Goal: Information Seeking & Learning: Check status

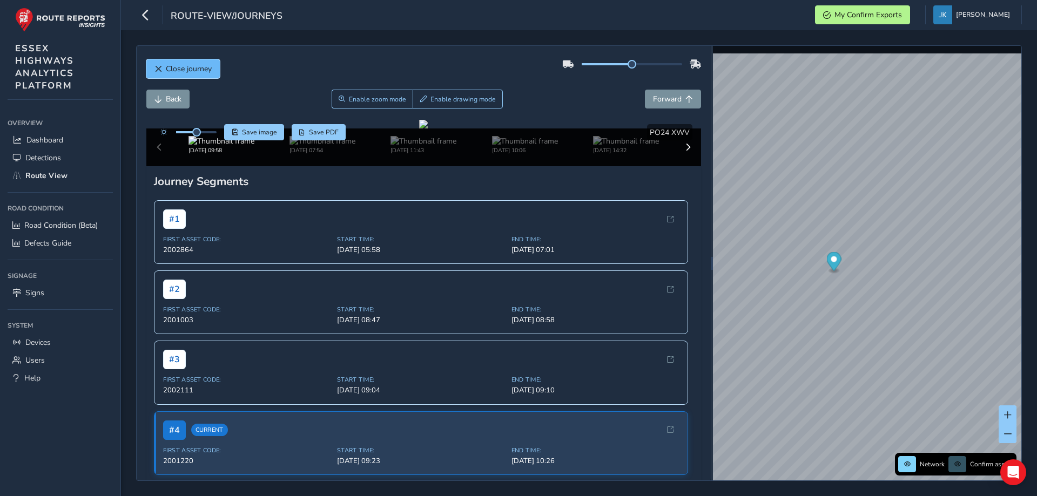
click at [171, 67] on span "Close journey" at bounding box center [189, 69] width 46 height 10
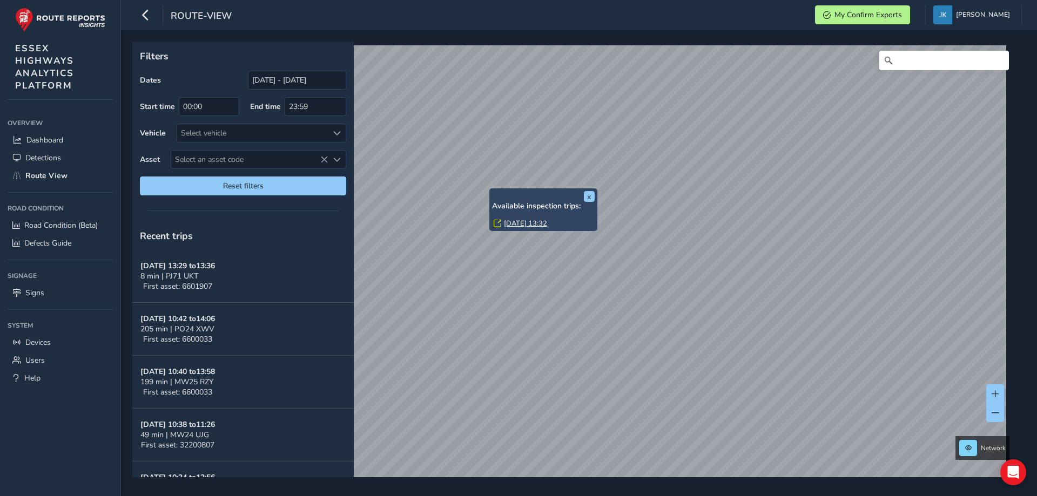
click at [557, 217] on div "x Available inspection trips: [DATE] 13:32 Filters Dates [DATE] - [DATE] Start …" at bounding box center [574, 260] width 885 height 436
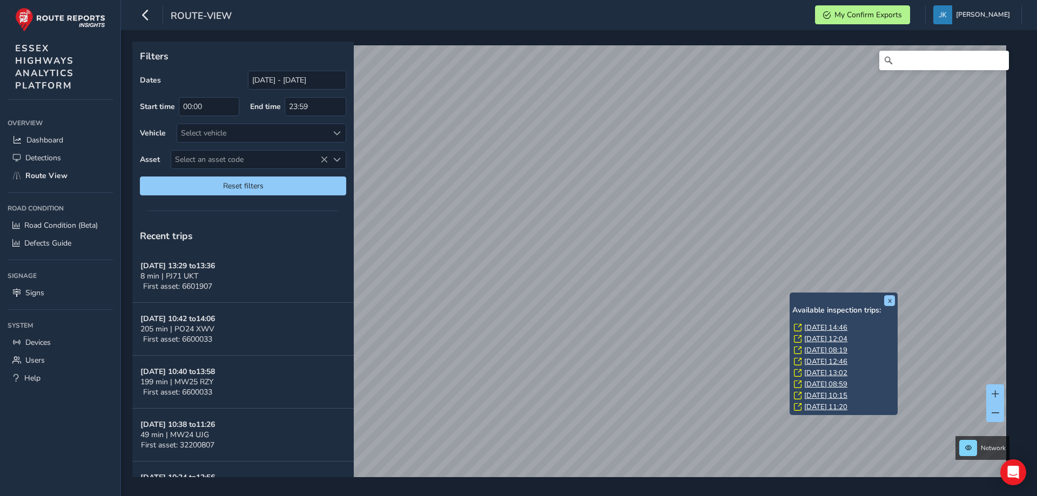
click at [816, 327] on link "[DATE] 14:46" at bounding box center [825, 328] width 43 height 10
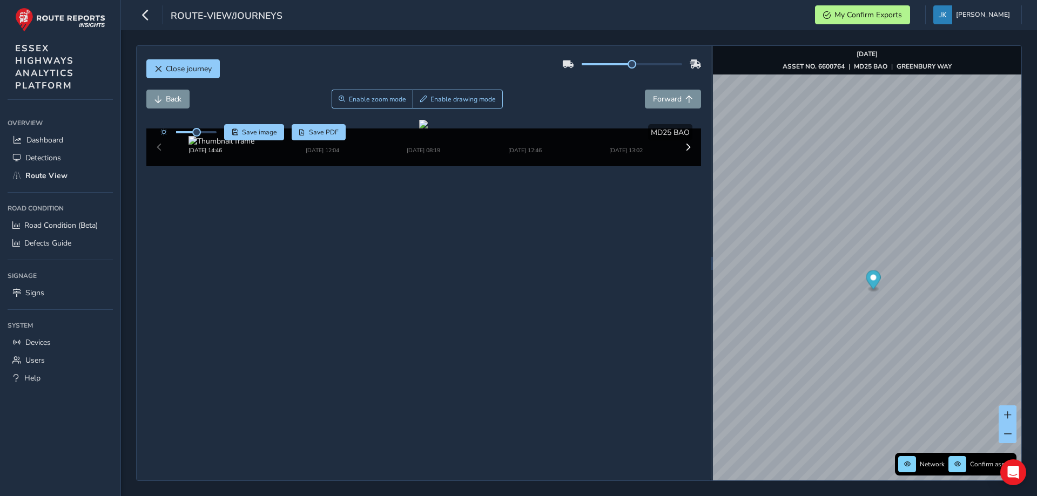
scroll to position [14, 0]
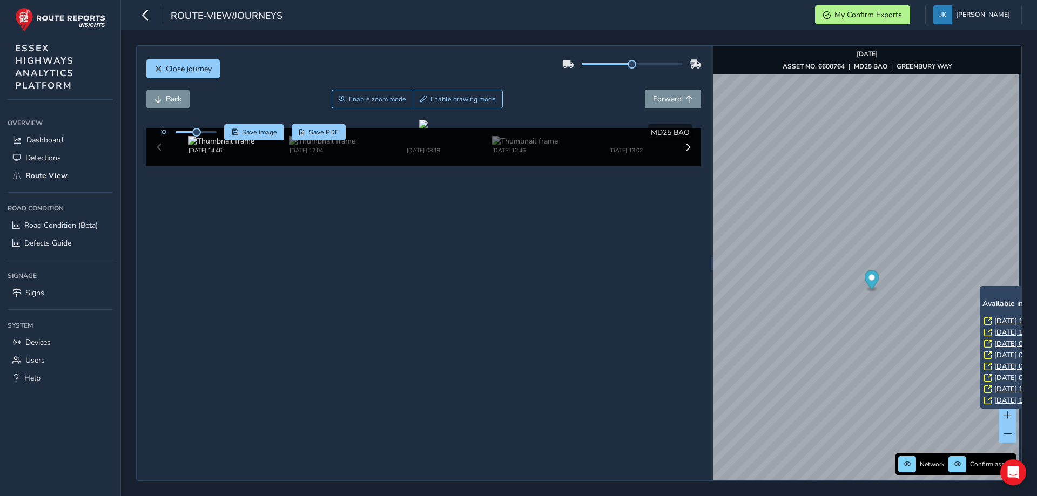
scroll to position [14, 0]
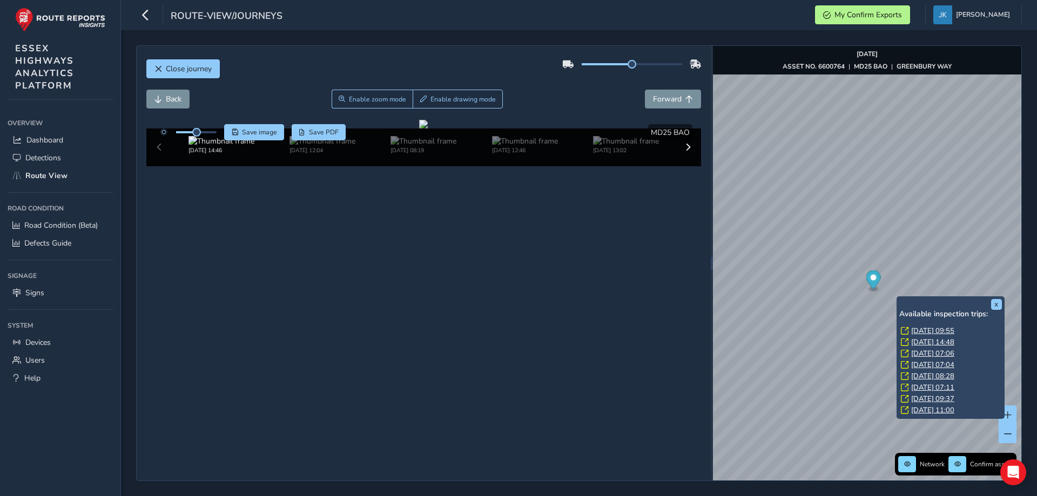
click at [922, 331] on link "[DATE] 09:55" at bounding box center [932, 331] width 43 height 10
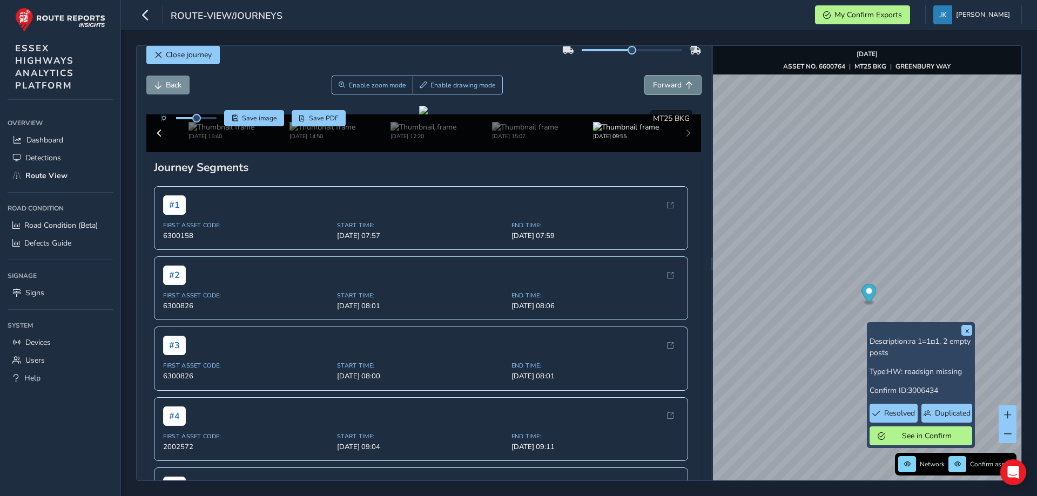
click at [653, 86] on span "Forward" at bounding box center [667, 85] width 29 height 10
click at [166, 87] on span "Back" at bounding box center [174, 85] width 16 height 10
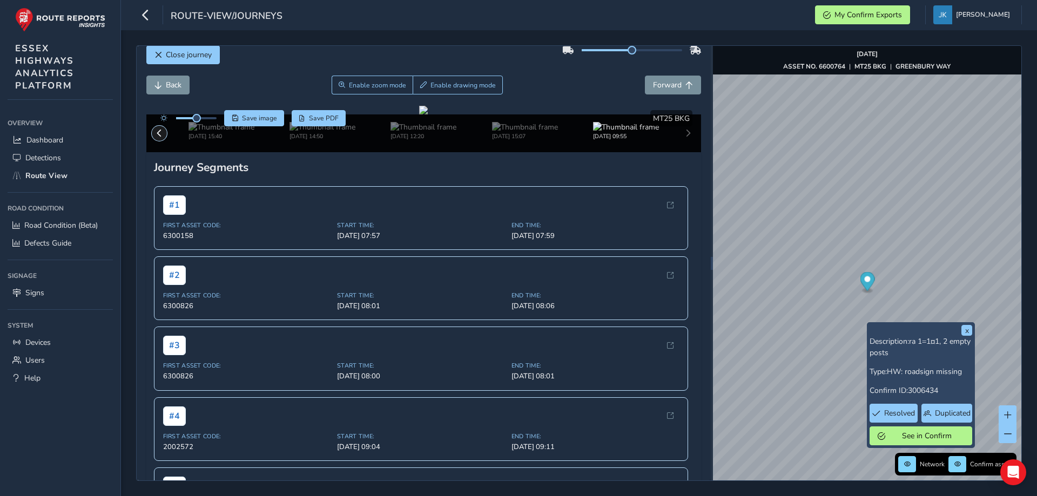
click at [156, 137] on span at bounding box center [159, 134] width 8 height 8
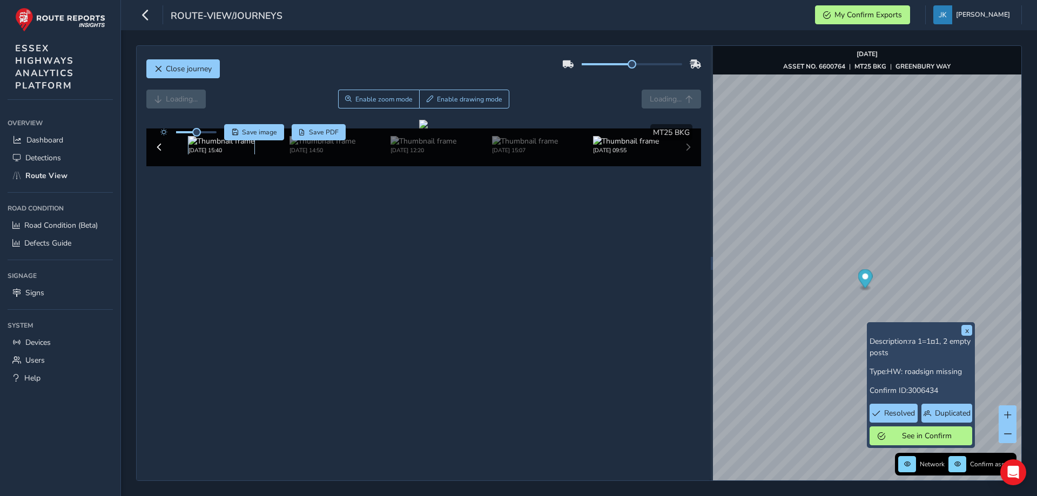
click at [202, 146] on img at bounding box center [221, 141] width 66 height 10
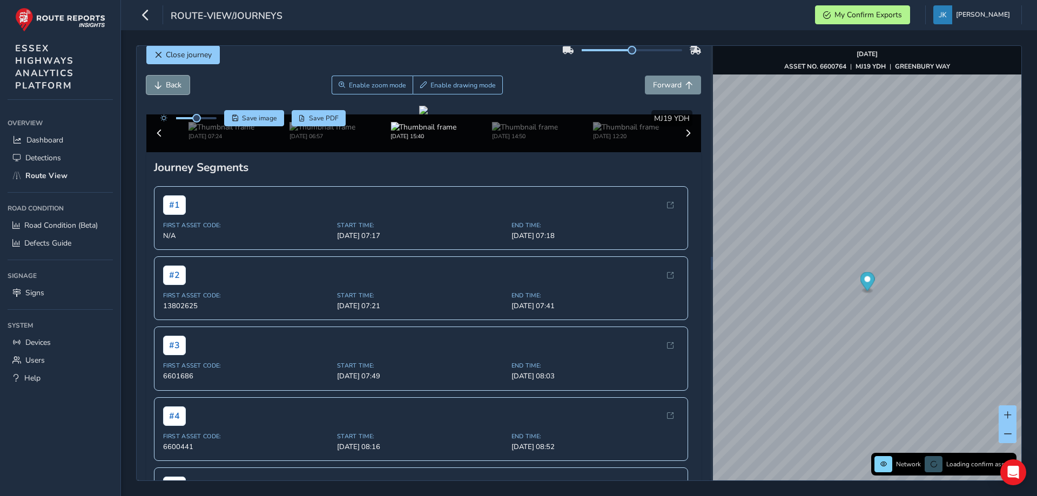
click at [173, 87] on span "Back" at bounding box center [174, 85] width 16 height 10
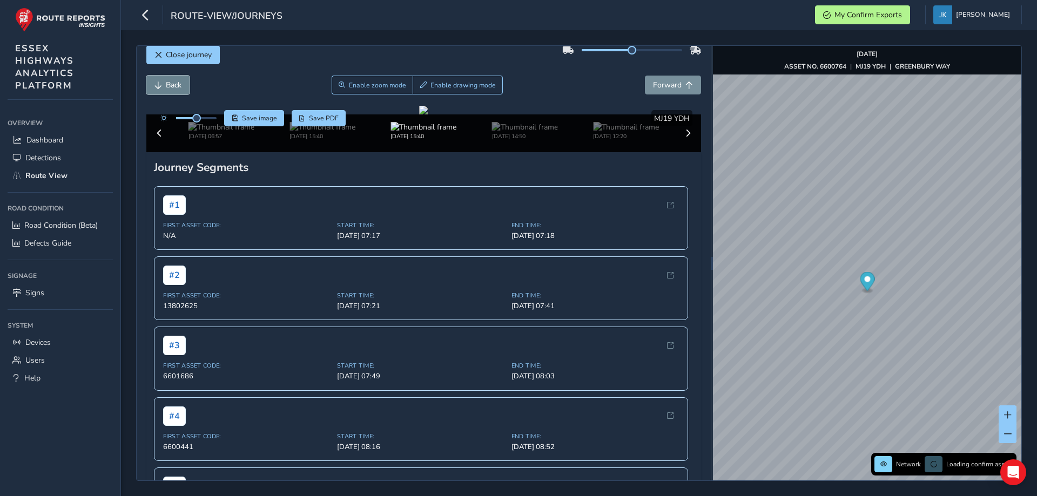
click at [173, 87] on span "Back" at bounding box center [174, 85] width 16 height 10
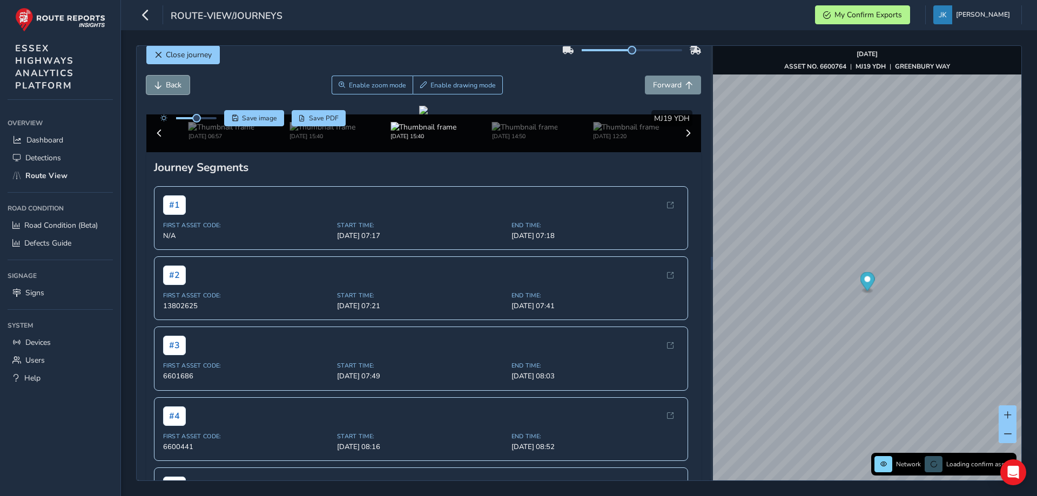
click at [173, 87] on span "Back" at bounding box center [174, 85] width 16 height 10
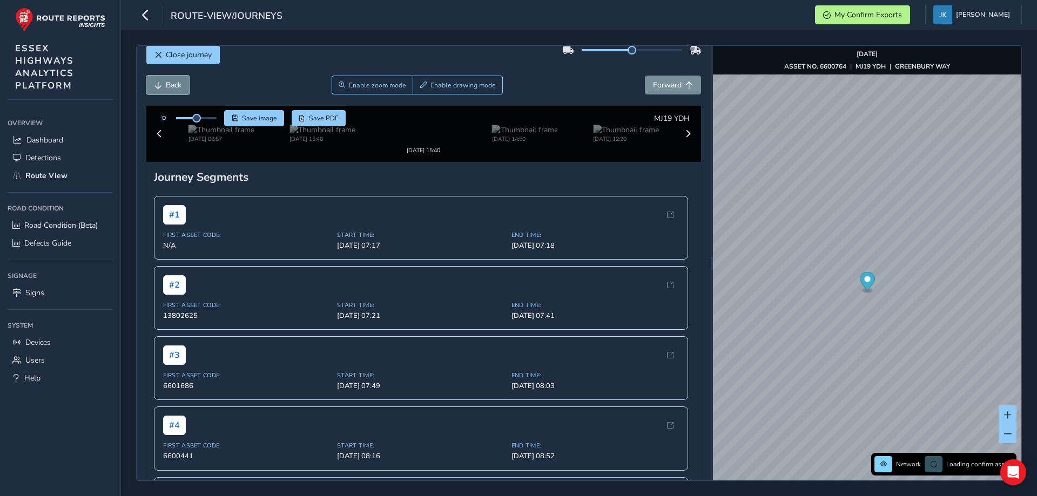
click at [173, 87] on span "Back" at bounding box center [174, 85] width 16 height 10
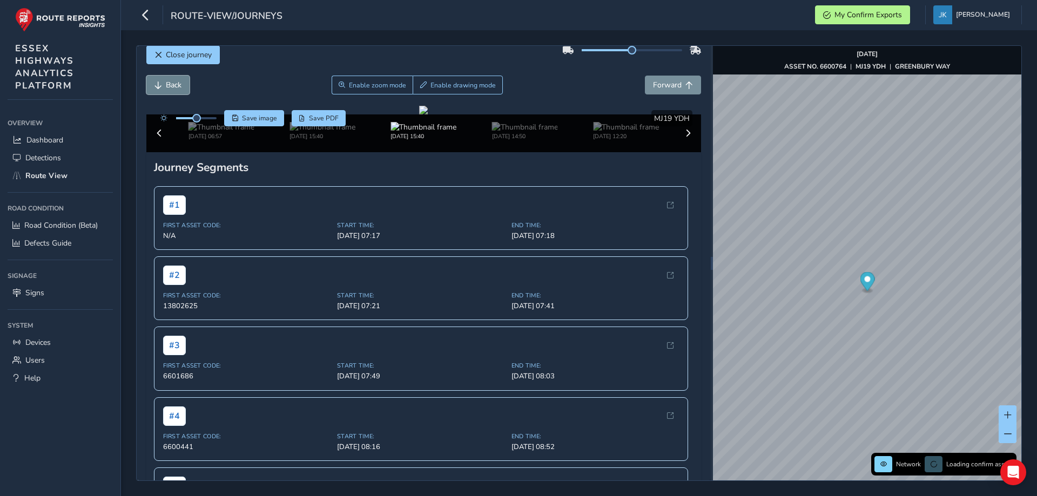
click at [173, 87] on span "Back" at bounding box center [174, 85] width 16 height 10
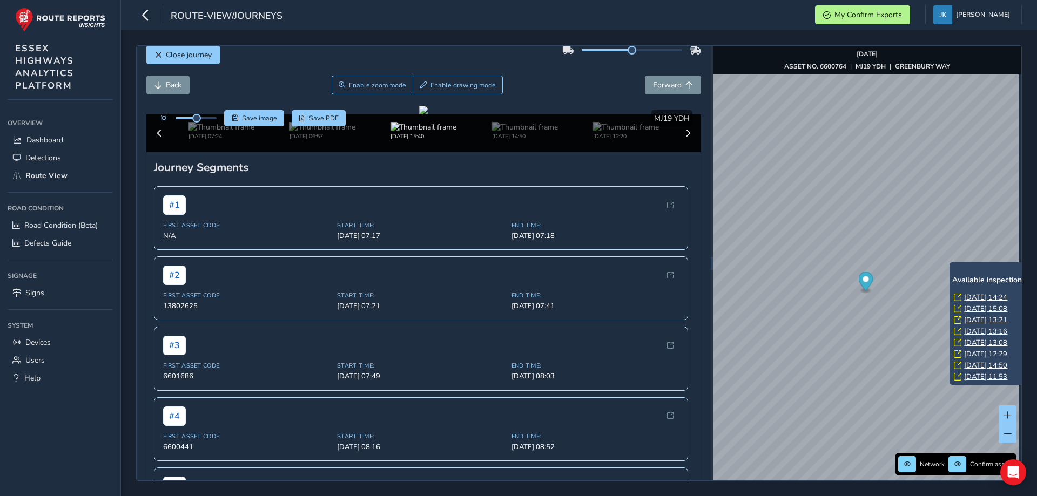
click at [264, 97] on div "Back Enable zoom mode Enable drawing mode Forward" at bounding box center [423, 91] width 555 height 30
click at [203, 132] on img at bounding box center [221, 127] width 66 height 10
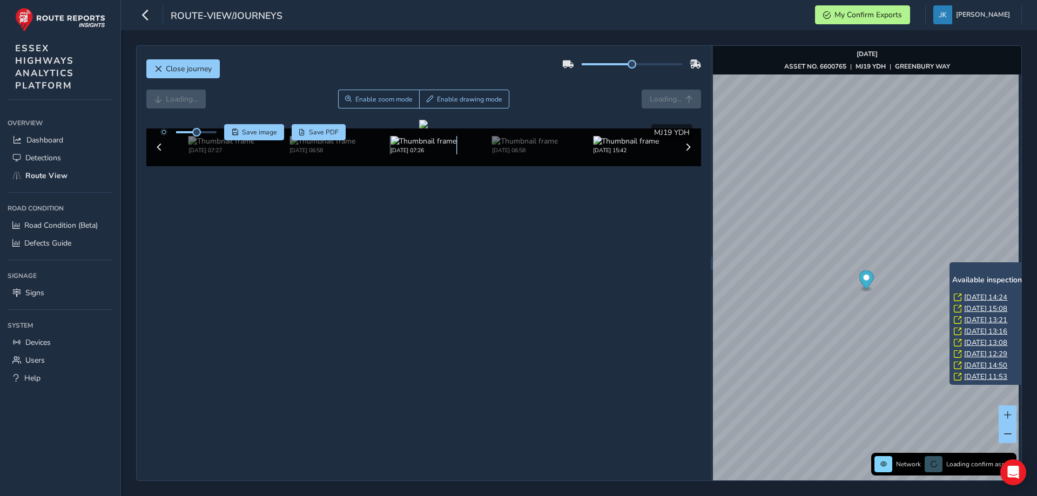
click at [390, 146] on img at bounding box center [423, 141] width 66 height 10
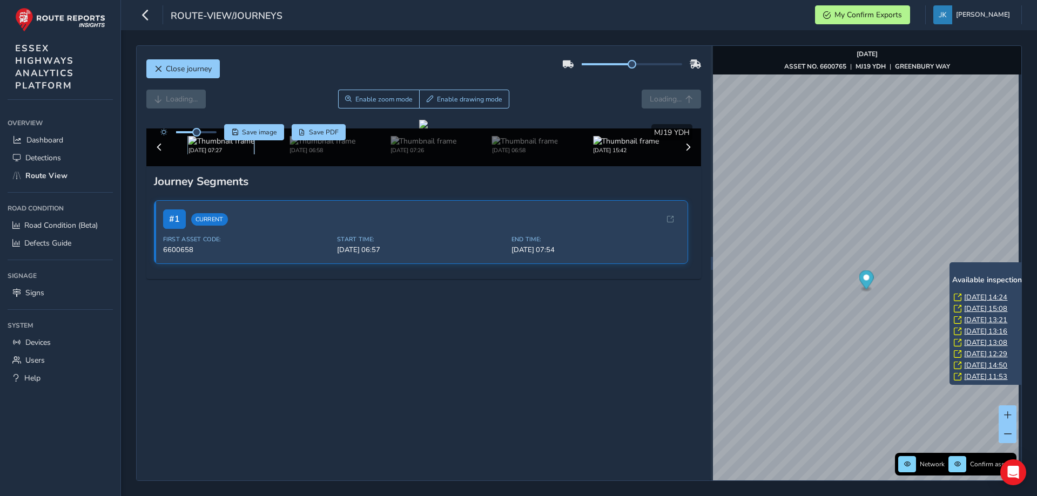
scroll to position [14, 0]
click at [203, 146] on img at bounding box center [221, 141] width 66 height 10
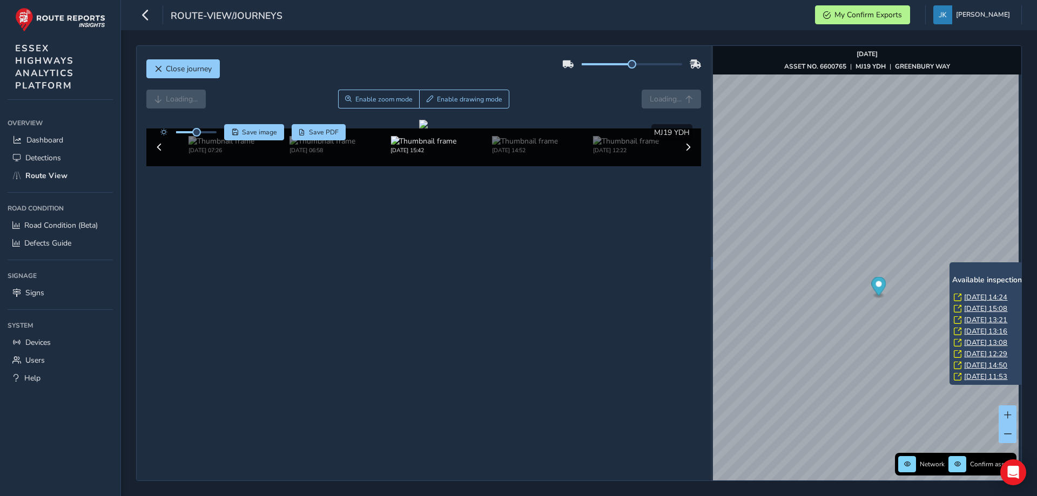
scroll to position [11, 0]
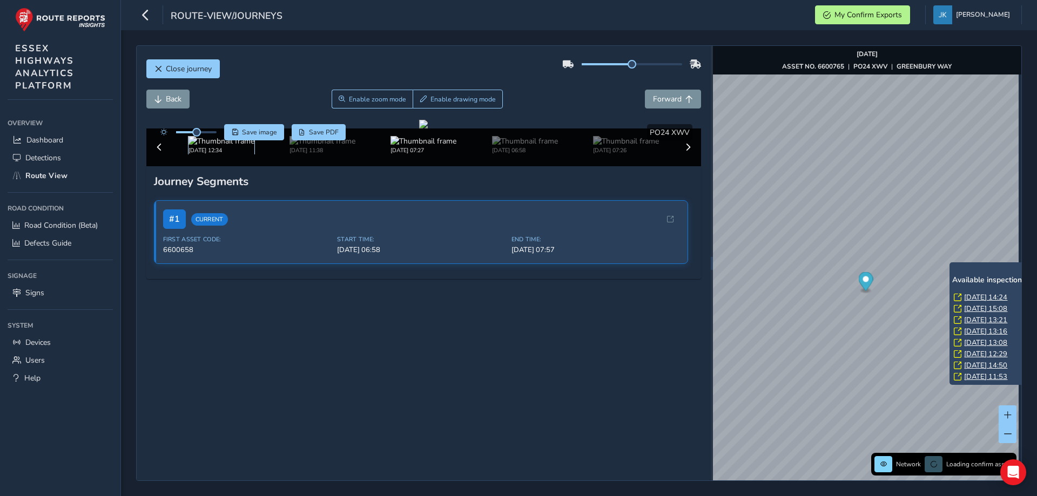
click at [201, 146] on img at bounding box center [221, 141] width 66 height 10
